Goal: Transaction & Acquisition: Purchase product/service

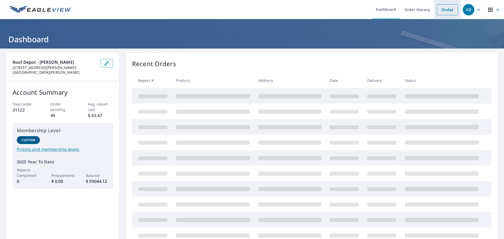
click at [444, 8] on link "Order" at bounding box center [447, 9] width 21 height 11
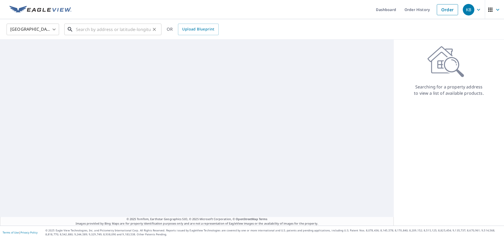
click at [109, 28] on input "text" at bounding box center [113, 29] width 75 height 15
paste input "[STREET_ADDRESS]"
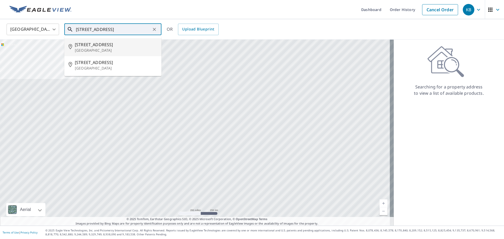
click at [100, 49] on p "[GEOGRAPHIC_DATA]" at bounding box center [116, 50] width 82 height 5
type input "[STREET_ADDRESS]"
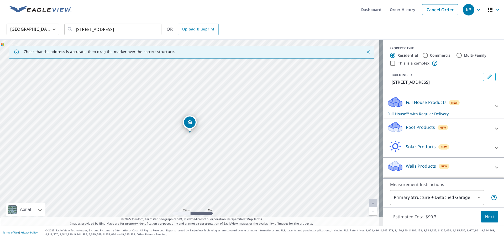
click at [420, 131] on p "Roof Products" at bounding box center [420, 127] width 29 height 6
click at [405, 147] on p "Premium" at bounding box center [405, 143] width 19 height 7
click at [396, 147] on input "Premium $20.5 - $66" at bounding box center [392, 144] width 8 height 6
checkbox input "true"
checkbox input "false"
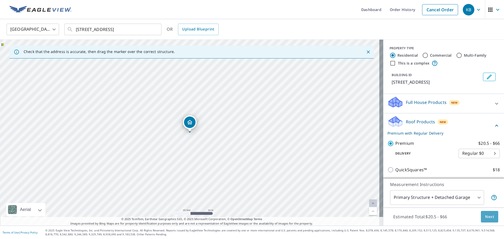
click at [485, 214] on span "Next" at bounding box center [489, 217] width 9 height 7
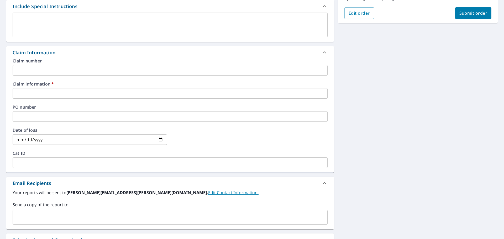
click at [62, 95] on input "text" at bounding box center [170, 93] width 315 height 11
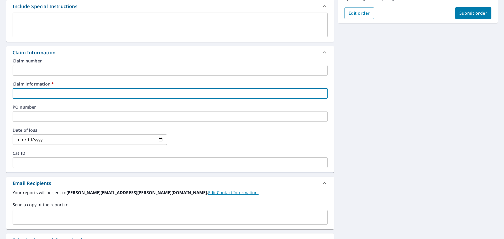
scroll to position [151, 0]
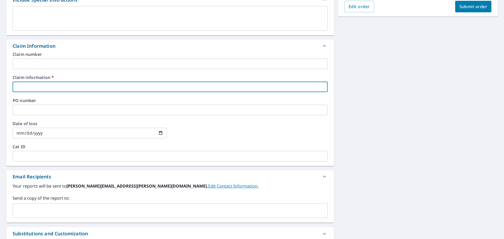
type input "5"
checkbox input "true"
type input "59"
checkbox input "true"
type input "5910"
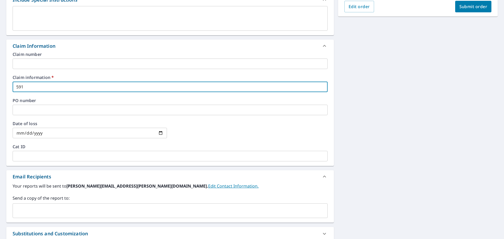
checkbox input "true"
type input "59101"
checkbox input "true"
type input "5910"
checkbox input "true"
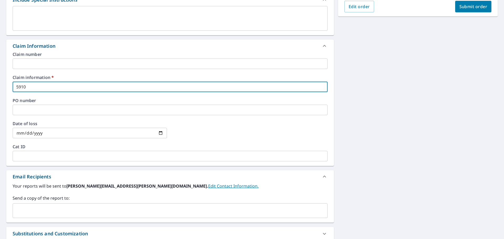
type input "591"
checkbox input "true"
type input "59"
checkbox input "true"
type input "5"
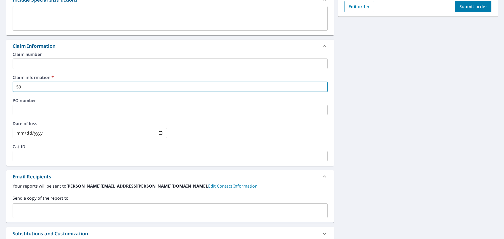
checkbox input "true"
type input "4"
checkbox input "true"
type input "45"
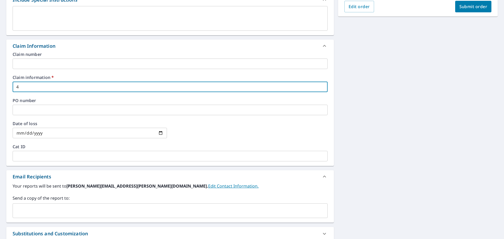
checkbox input "true"
type input "456"
checkbox input "true"
type input "4564"
checkbox input "true"
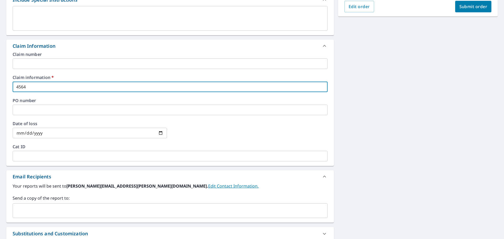
type input "45642"
checkbox input "true"
type input "456428"
checkbox input "true"
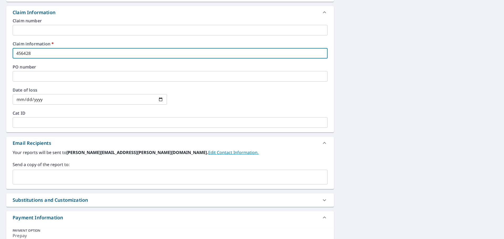
scroll to position [223, 0]
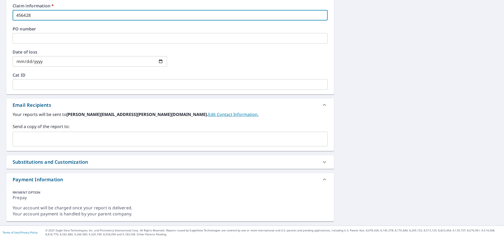
type input "456428"
click at [72, 140] on input "text" at bounding box center [166, 139] width 303 height 10
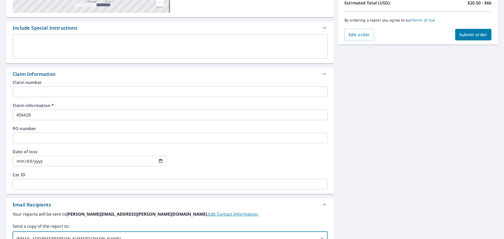
scroll to position [52, 0]
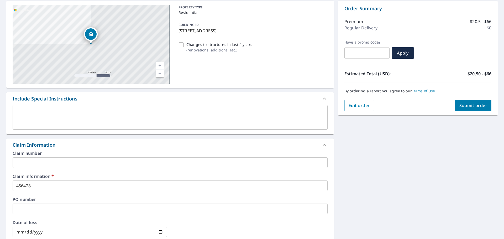
type input "[EMAIL_ADDRESS][PERSON_NAME][DOMAIN_NAME]"
click at [471, 107] on span "Submit order" at bounding box center [474, 106] width 28 height 6
checkbox input "true"
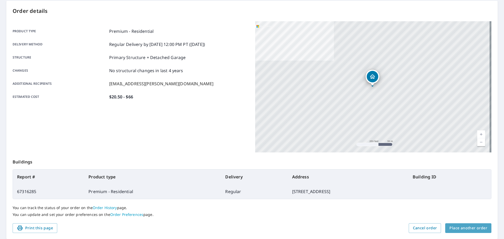
drag, startPoint x: 470, startPoint y: 228, endPoint x: 466, endPoint y: 226, distance: 4.4
click at [470, 228] on span "Place another order" at bounding box center [469, 228] width 38 height 7
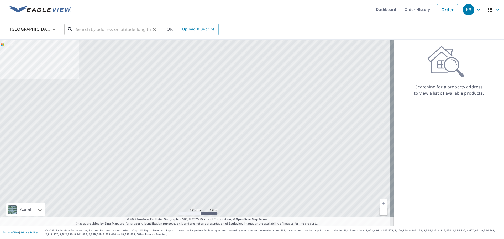
click at [109, 27] on input "text" at bounding box center [113, 29] width 75 height 15
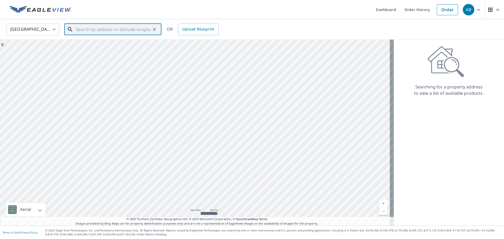
paste input "[STREET_ADDRESS]"
click at [101, 50] on p "[GEOGRAPHIC_DATA]" at bounding box center [116, 50] width 82 height 5
type input "[STREET_ADDRESS]"
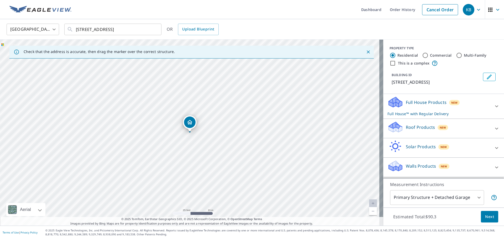
click at [420, 126] on p "Roof Products" at bounding box center [420, 127] width 29 height 6
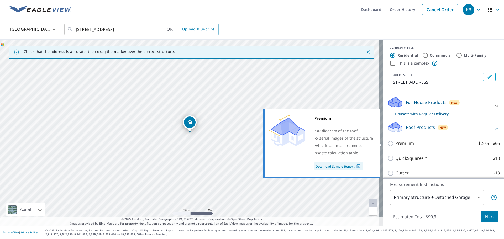
click at [404, 144] on p "Premium" at bounding box center [405, 143] width 19 height 7
click at [396, 144] on input "Premium $20.5 - $66" at bounding box center [392, 144] width 8 height 6
checkbox input "true"
checkbox input "false"
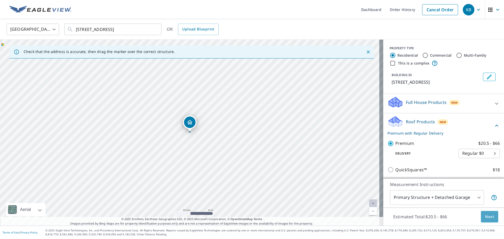
click at [491, 211] on button "Next" at bounding box center [489, 217] width 17 height 12
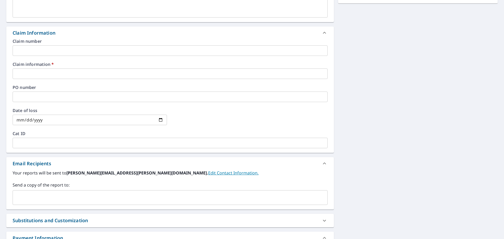
click at [82, 72] on input "text" at bounding box center [170, 74] width 315 height 11
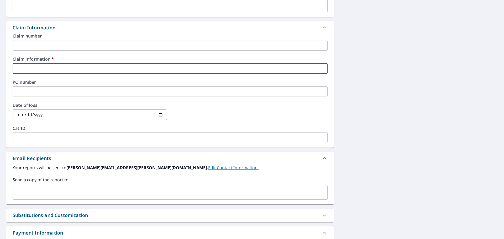
scroll to position [171, 0]
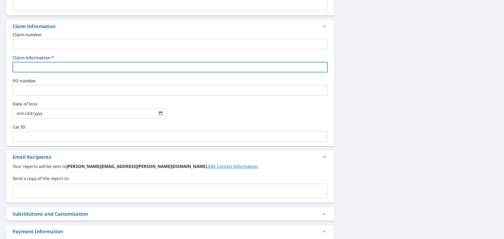
type input "4"
checkbox input "true"
type input "45"
checkbox input "true"
type input "456"
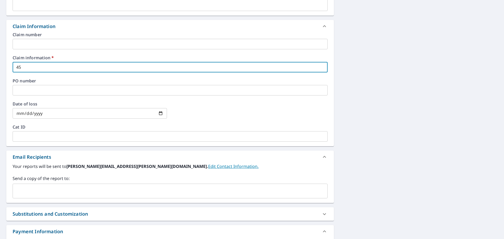
checkbox input "true"
type input "4564"
checkbox input "true"
type input "45642"
checkbox input "true"
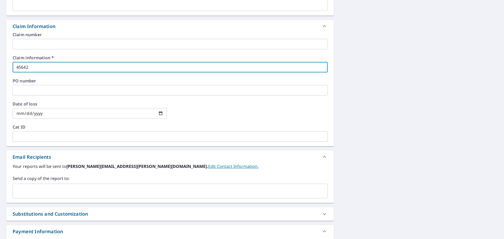
type input "456428"
checkbox input "true"
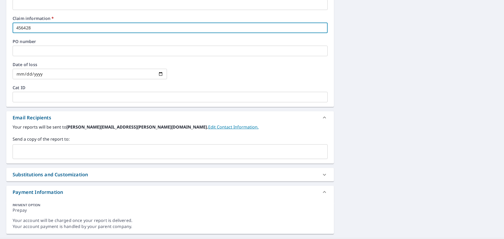
scroll to position [223, 0]
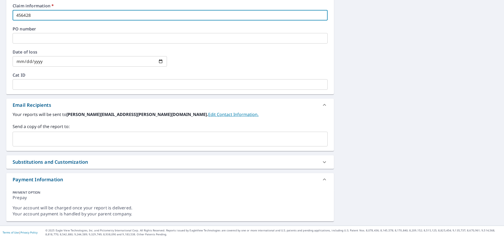
click at [60, 133] on div "​" at bounding box center [170, 139] width 315 height 15
type input "456428"
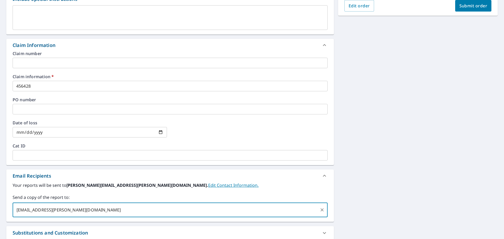
scroll to position [45, 0]
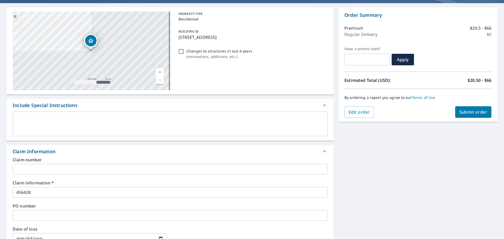
type input "[EMAIL_ADDRESS][PERSON_NAME][DOMAIN_NAME]"
click at [475, 110] on span "Submit order" at bounding box center [474, 112] width 28 height 6
checkbox input "true"
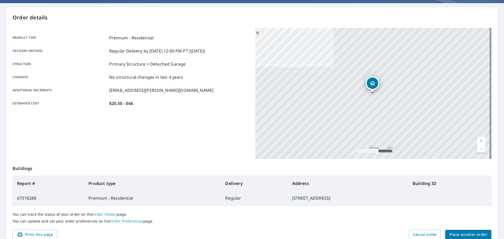
click at [459, 234] on span "Place another order" at bounding box center [469, 235] width 38 height 7
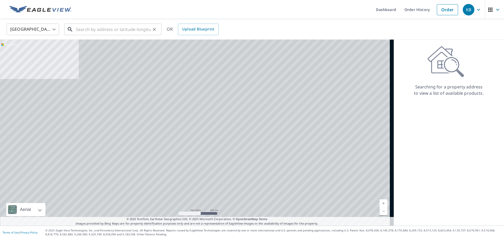
click at [87, 34] on input "text" at bounding box center [113, 29] width 75 height 15
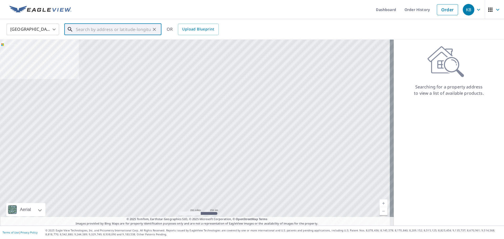
paste input "[STREET_ADDRESS]"
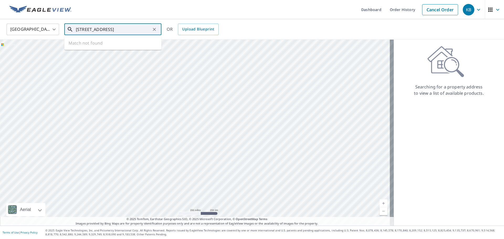
scroll to position [0, 9]
click at [107, 57] on ul "[STREET_ADDRESS]" at bounding box center [112, 47] width 97 height 22
click at [100, 46] on span "[STREET_ADDRESS]" at bounding box center [116, 44] width 82 height 6
type input "[STREET_ADDRESS]"
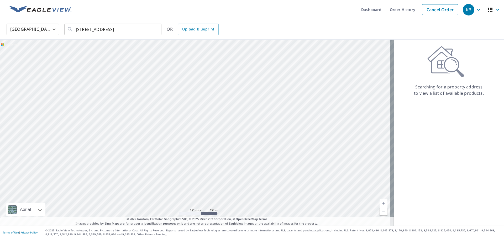
scroll to position [0, 0]
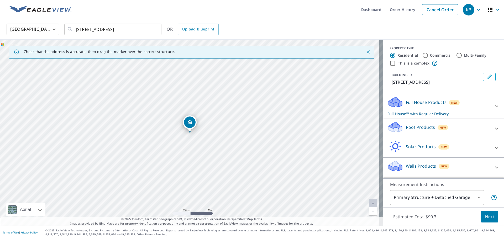
click at [418, 126] on p "Roof Products" at bounding box center [420, 127] width 29 height 6
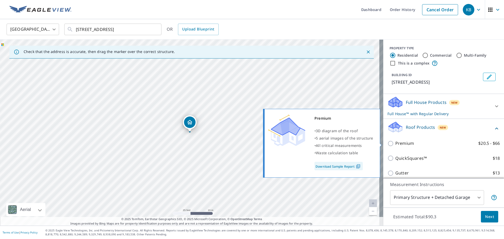
click at [408, 142] on p "Premium" at bounding box center [405, 143] width 19 height 7
click at [396, 142] on input "Premium $20.5 - $66" at bounding box center [392, 144] width 8 height 6
checkbox input "true"
checkbox input "false"
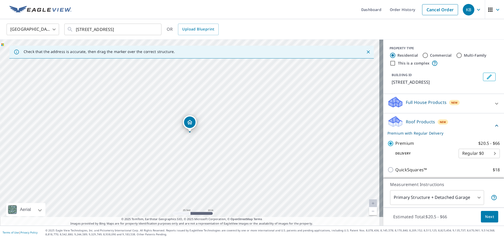
click at [492, 216] on button "Next" at bounding box center [489, 217] width 17 height 12
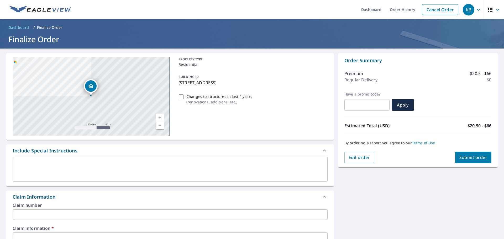
scroll to position [151, 0]
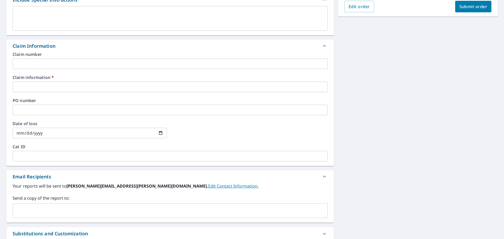
click at [80, 82] on input "text" at bounding box center [170, 87] width 315 height 11
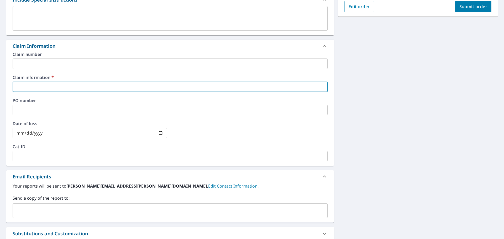
type input "9"
checkbox input "true"
type input "91"
checkbox input "true"
type input "910"
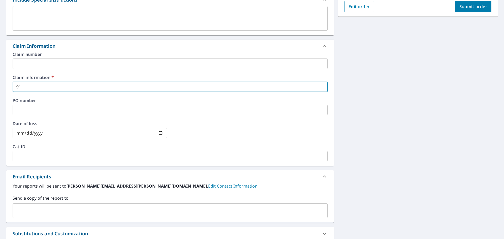
checkbox input "true"
type input "9106"
checkbox input "true"
type input "91061"
checkbox input "true"
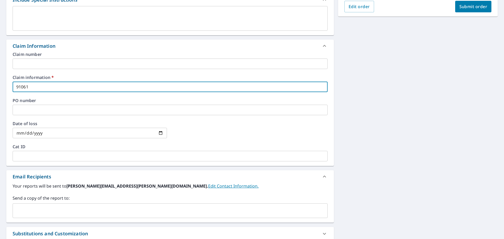
type input "910615"
checkbox input "true"
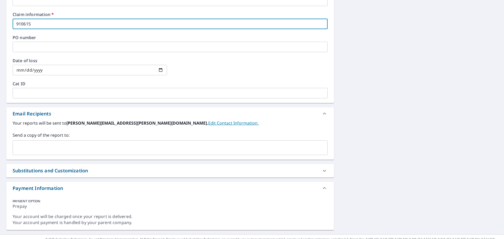
scroll to position [223, 0]
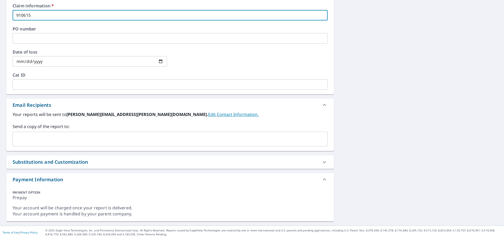
type input "910615"
click at [58, 137] on input "text" at bounding box center [166, 139] width 303 height 10
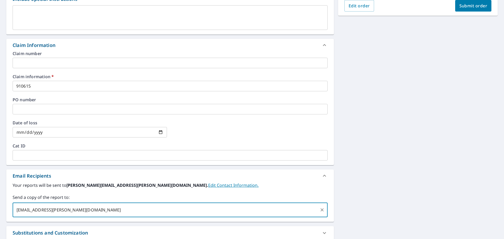
scroll to position [59, 0]
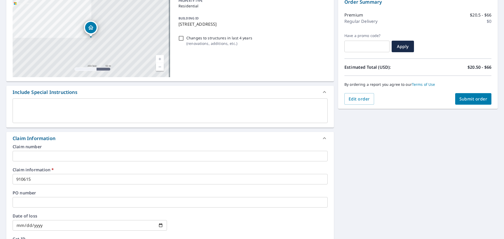
type input "[EMAIL_ADDRESS][PERSON_NAME][DOMAIN_NAME]"
click at [471, 100] on span "Submit order" at bounding box center [474, 99] width 28 height 6
checkbox input "true"
